Goal: Find specific page/section: Find specific page/section

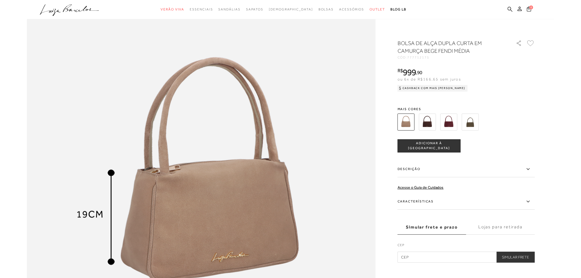
scroll to position [610, 0]
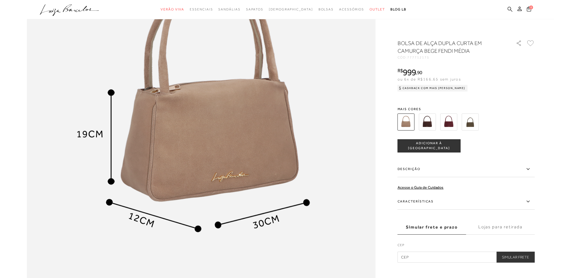
click at [510, 9] on icon at bounding box center [509, 9] width 5 height 5
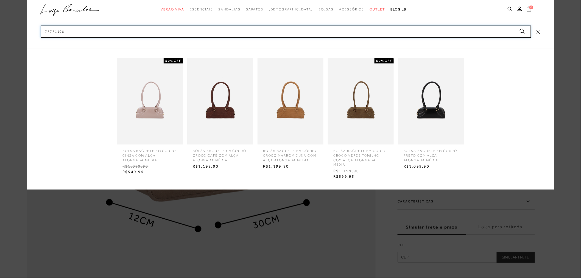
type input "77771108"
click at [134, 123] on img at bounding box center [150, 101] width 66 height 86
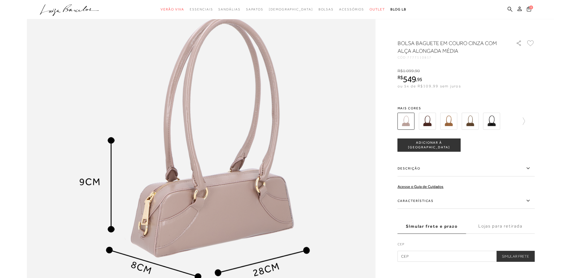
scroll to position [640, 0]
